Goal: Download file/media

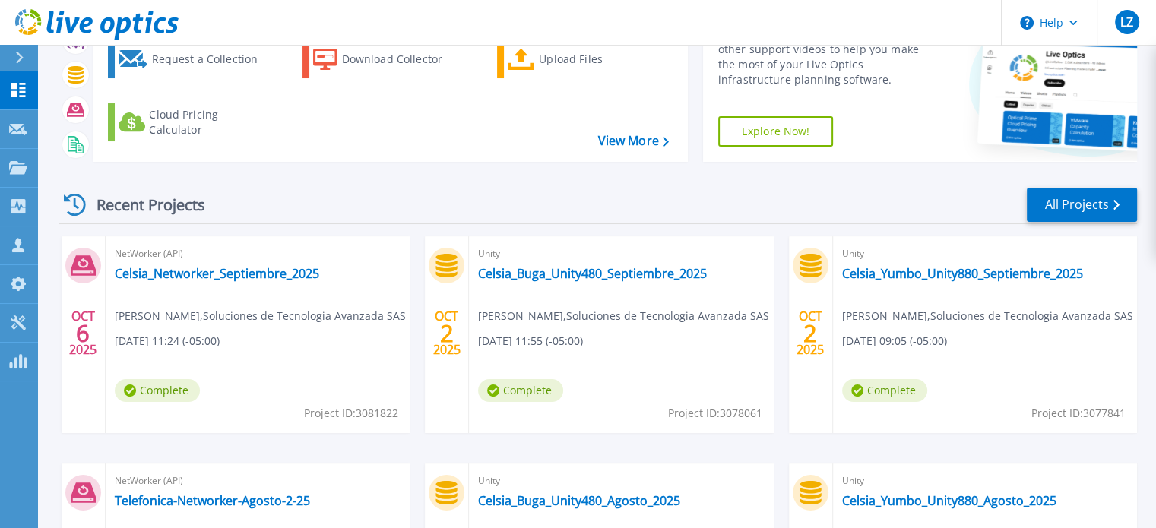
scroll to position [94, 0]
click at [292, 268] on link "Celsia_Networker_Septiembre_2025" at bounding box center [217, 272] width 204 height 15
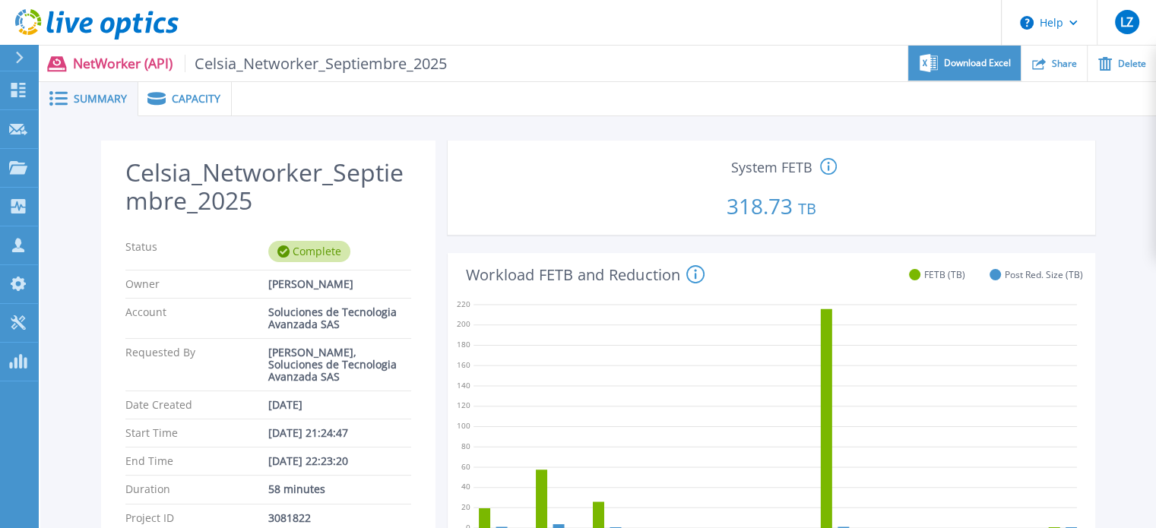
click at [970, 69] on div "Download Excel" at bounding box center [964, 64] width 112 height 36
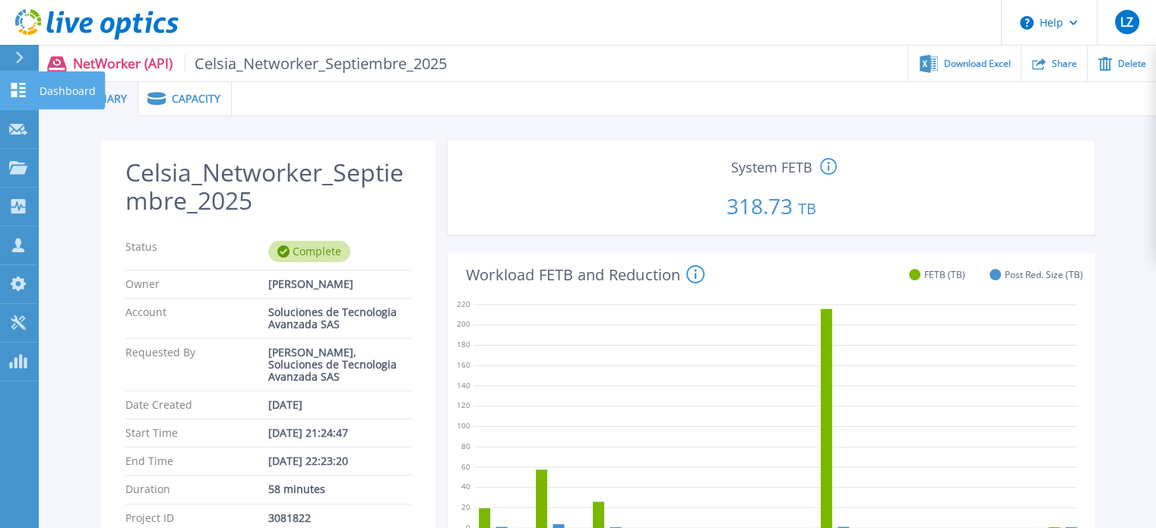
click at [52, 92] on p "Dashboard" at bounding box center [68, 91] width 56 height 40
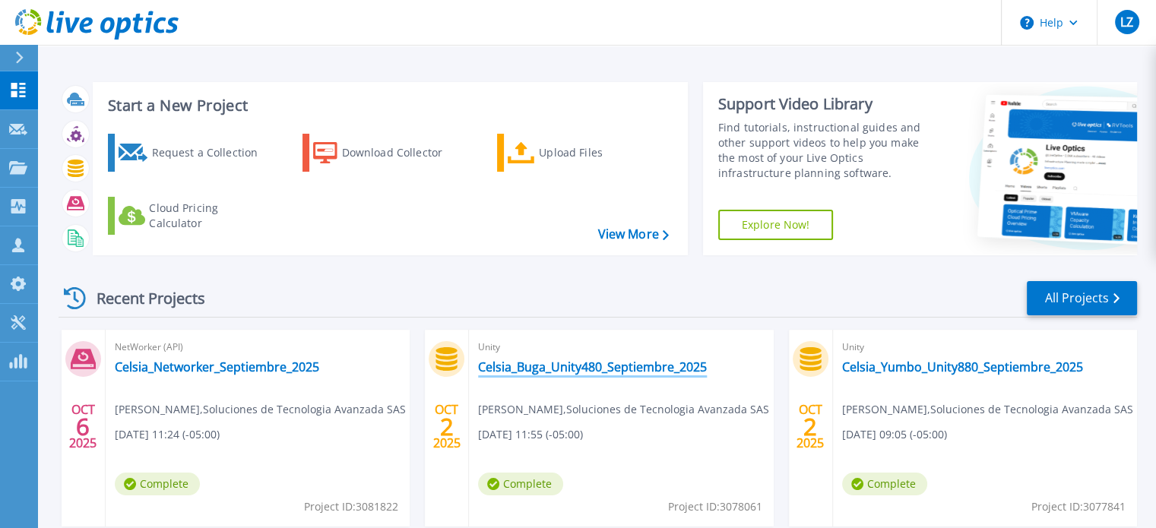
click at [657, 364] on link "Celsia_Buga_Unity480_Septiembre_2025" at bounding box center [592, 366] width 229 height 15
